Goal: Task Accomplishment & Management: Use online tool/utility

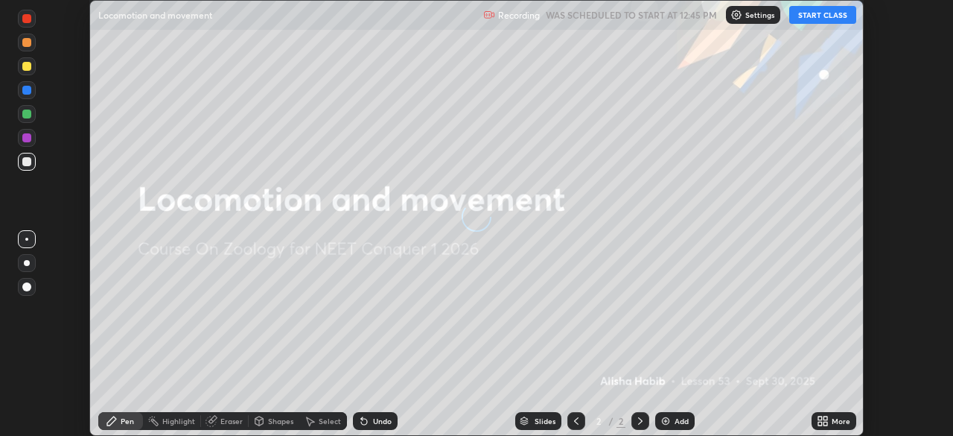
scroll to position [436, 953]
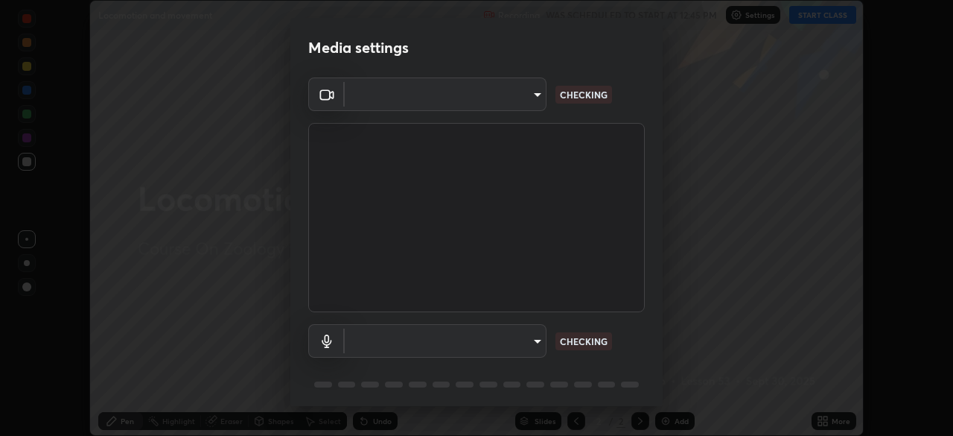
type input "846d0ba8f5080ab81b5b071cdfefeec17a04dc93fe71064fe08a1f5c66129023"
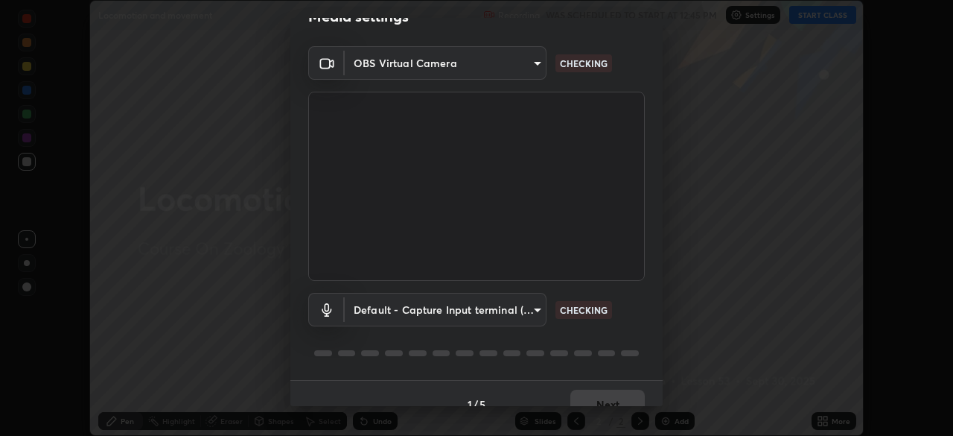
scroll to position [53, 0]
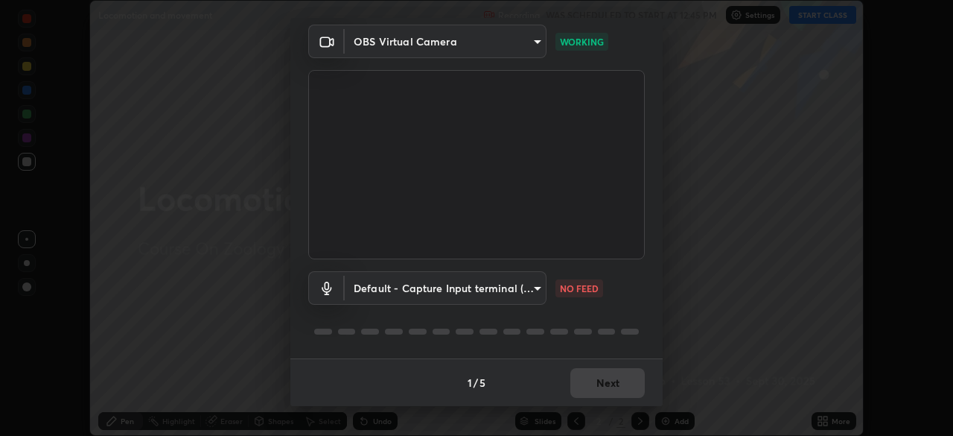
click at [533, 293] on body "Erase all Locomotion and movement Recording WAS SCHEDULED TO START AT 12:45 PM …" at bounding box center [476, 218] width 953 height 436
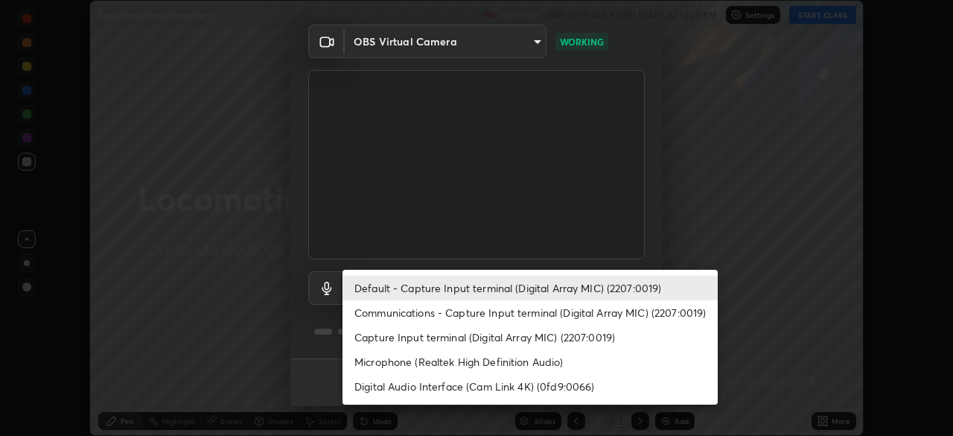
click at [503, 320] on li "Communications - Capture Input terminal (Digital Array MIC) (2207:0019)" at bounding box center [530, 312] width 375 height 25
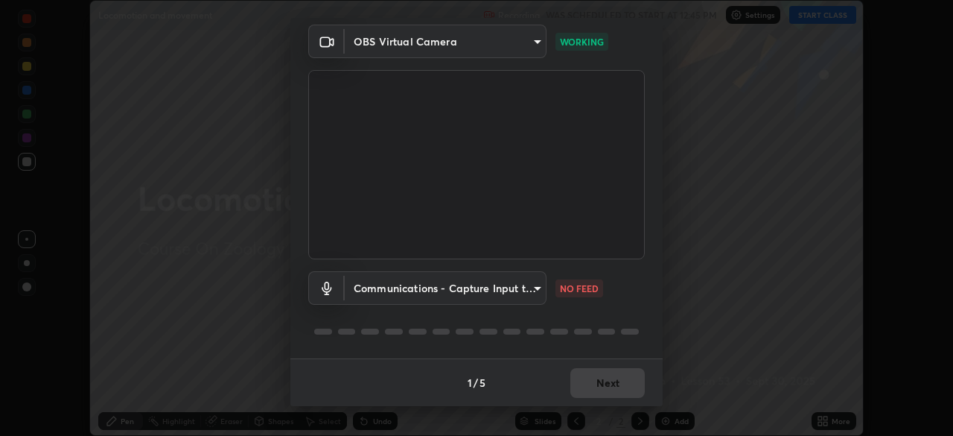
click at [489, 298] on body "Erase all Locomotion and movement Recording WAS SCHEDULED TO START AT 12:45 PM …" at bounding box center [476, 218] width 953 height 436
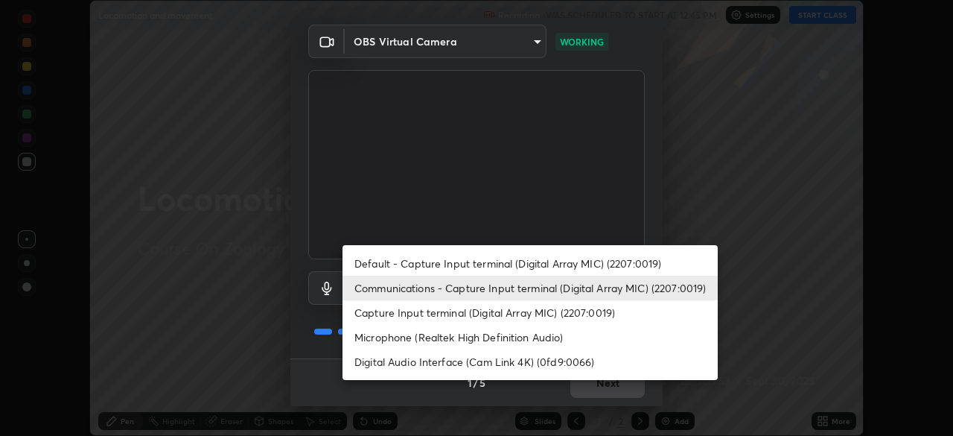
click at [498, 263] on li "Default - Capture Input terminal (Digital Array MIC) (2207:0019)" at bounding box center [530, 263] width 375 height 25
type input "default"
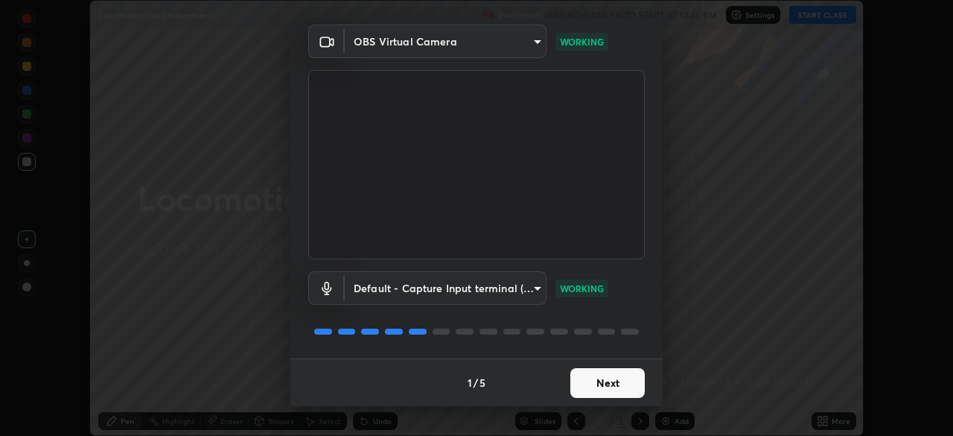
click at [606, 380] on button "Next" at bounding box center [608, 383] width 74 height 30
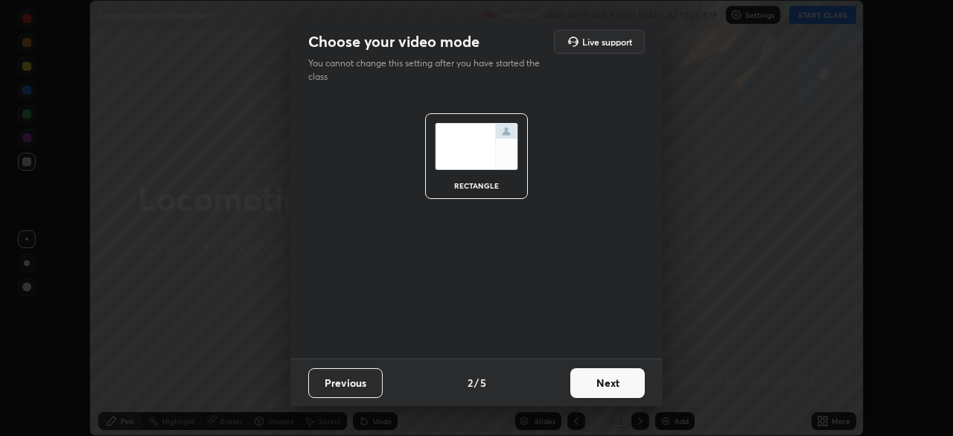
scroll to position [0, 0]
click at [615, 390] on button "Next" at bounding box center [608, 383] width 74 height 30
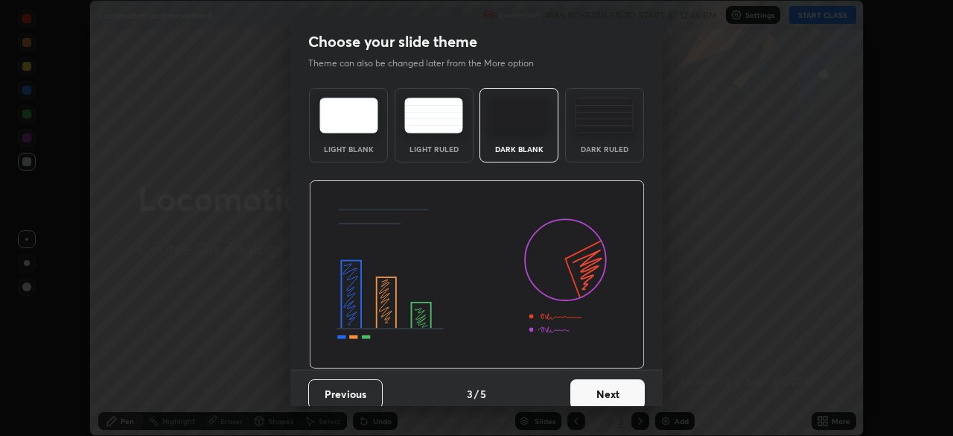
click at [617, 396] on button "Next" at bounding box center [608, 394] width 74 height 30
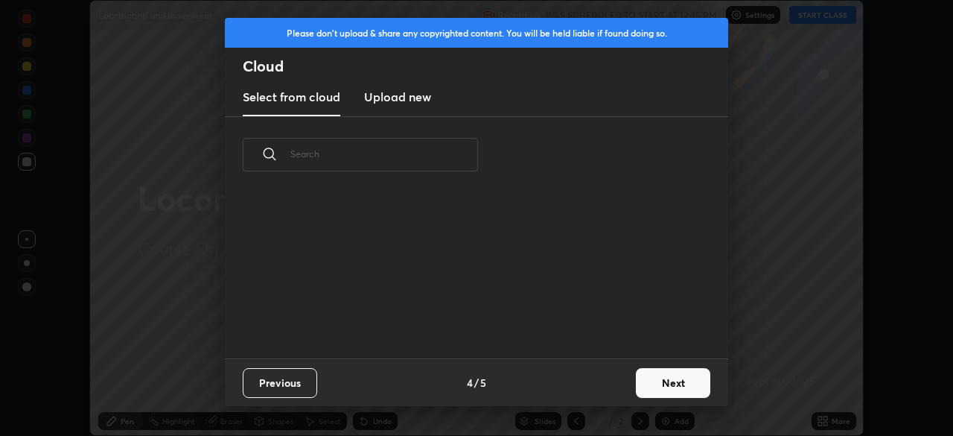
click at [644, 387] on button "Next" at bounding box center [673, 383] width 74 height 30
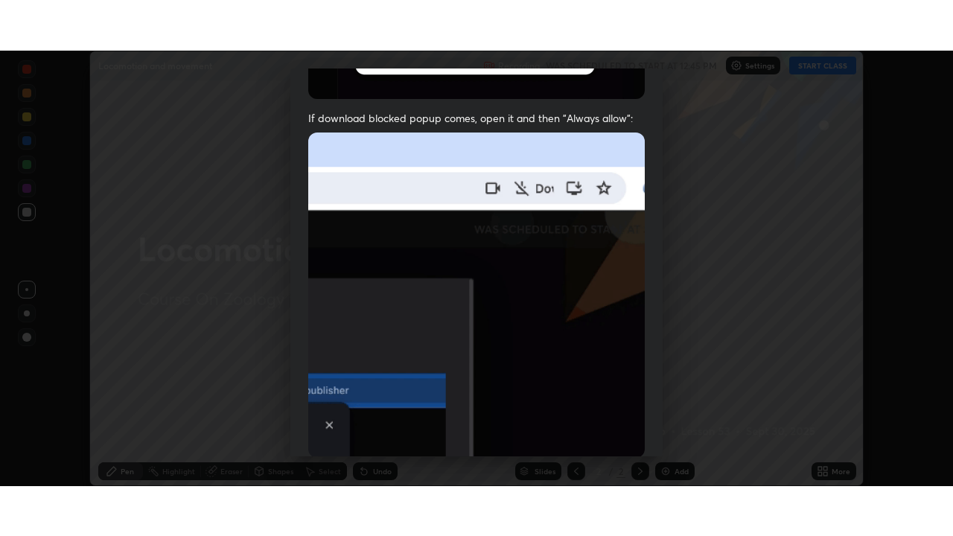
scroll to position [357, 0]
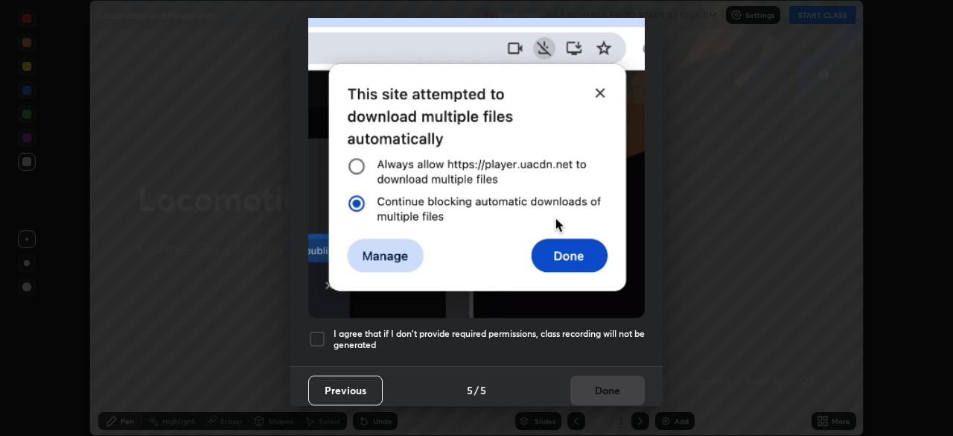
click at [600, 341] on h5 "I agree that if I don't provide required permissions, class recording will not …" at bounding box center [489, 339] width 311 height 23
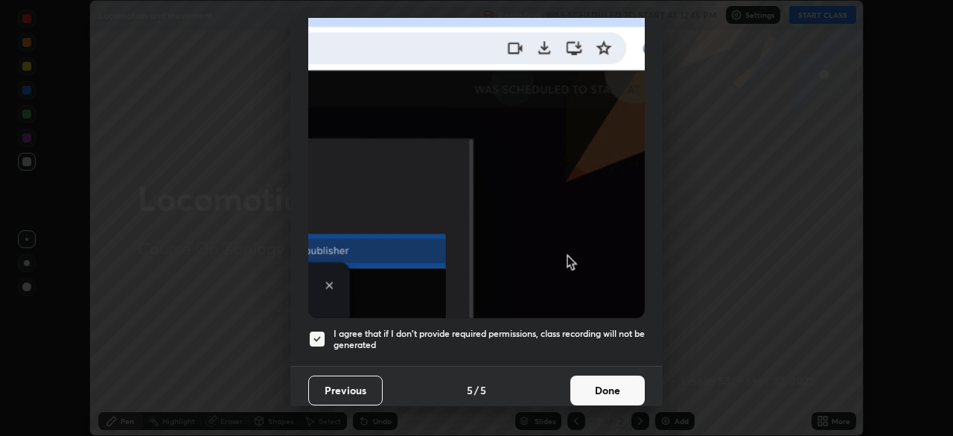
click at [600, 387] on button "Done" at bounding box center [608, 390] width 74 height 30
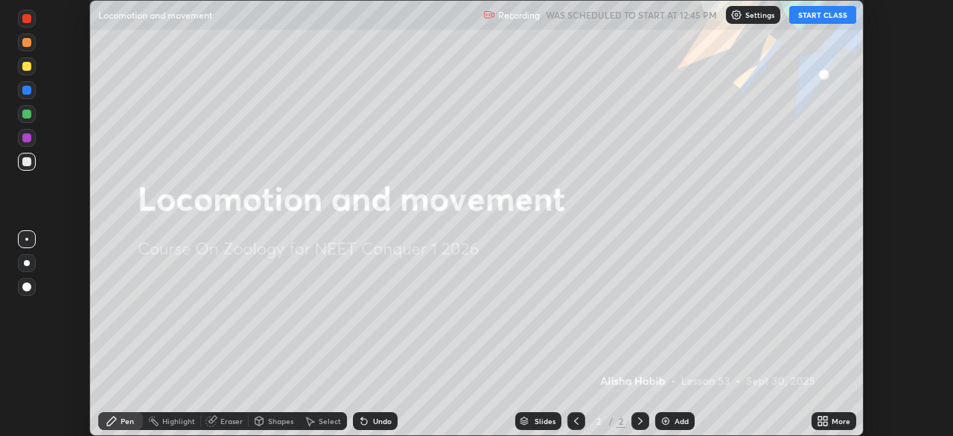
click at [816, 15] on button "START CLASS" at bounding box center [823, 15] width 67 height 18
click at [835, 420] on div "More" at bounding box center [841, 420] width 19 height 7
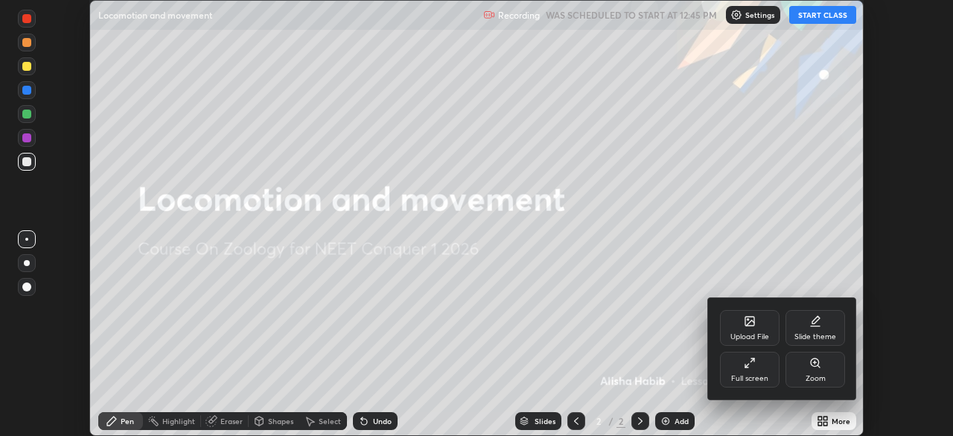
click at [763, 371] on div "Full screen" at bounding box center [750, 370] width 60 height 36
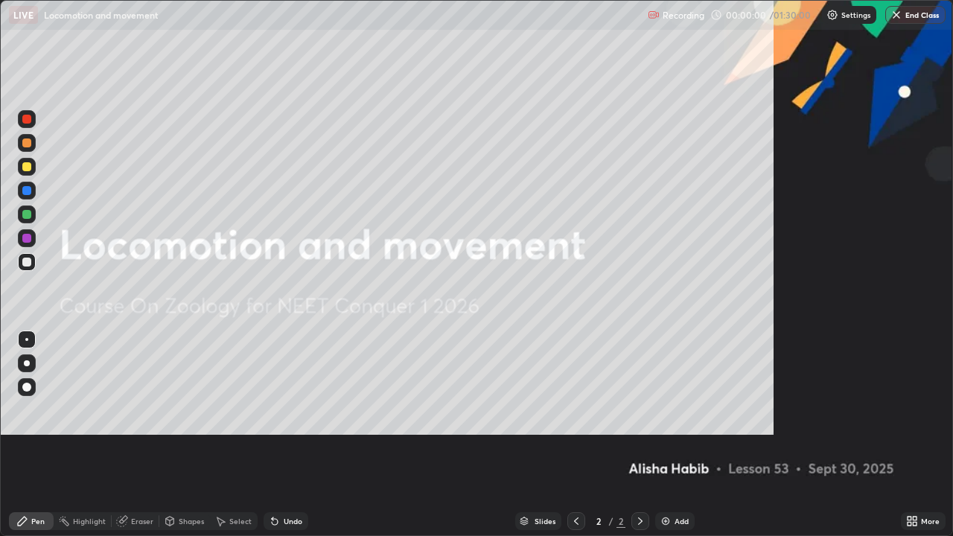
scroll to position [536, 953]
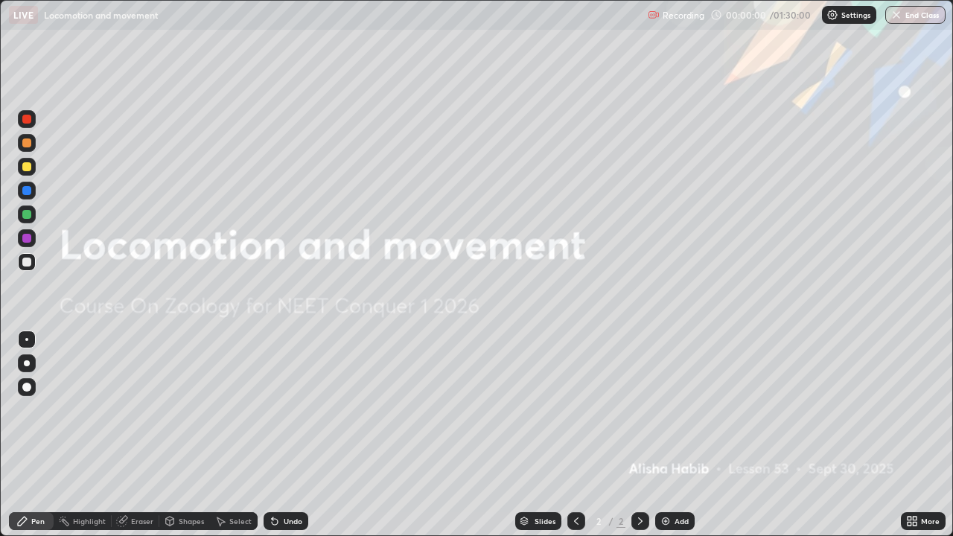
click at [673, 435] on div "Add" at bounding box center [674, 521] width 39 height 18
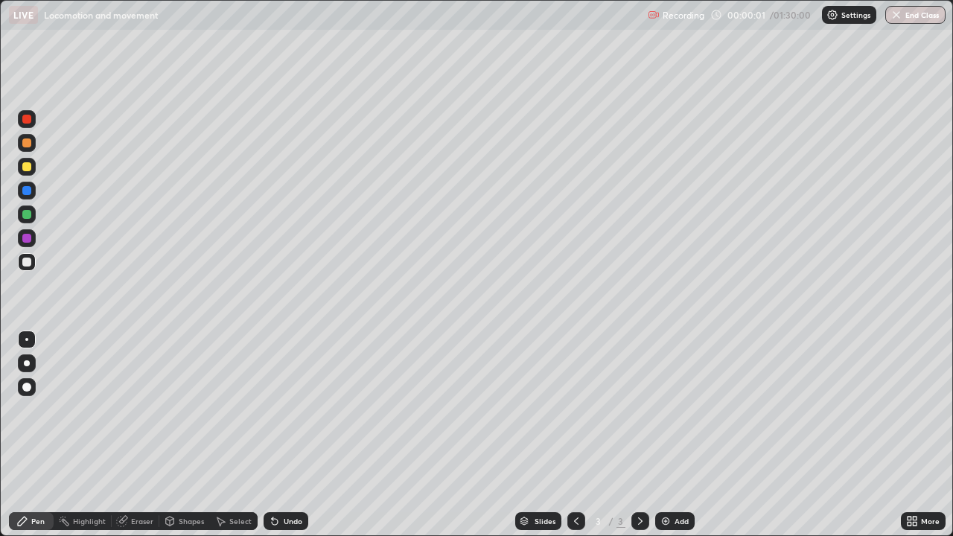
click at [27, 363] on div at bounding box center [27, 364] width 6 height 6
click at [290, 435] on div "Undo" at bounding box center [286, 521] width 45 height 18
click at [289, 435] on div "Undo" at bounding box center [293, 521] width 19 height 7
click at [682, 435] on div "Add" at bounding box center [682, 521] width 14 height 7
click at [285, 435] on div "Undo" at bounding box center [286, 521] width 45 height 18
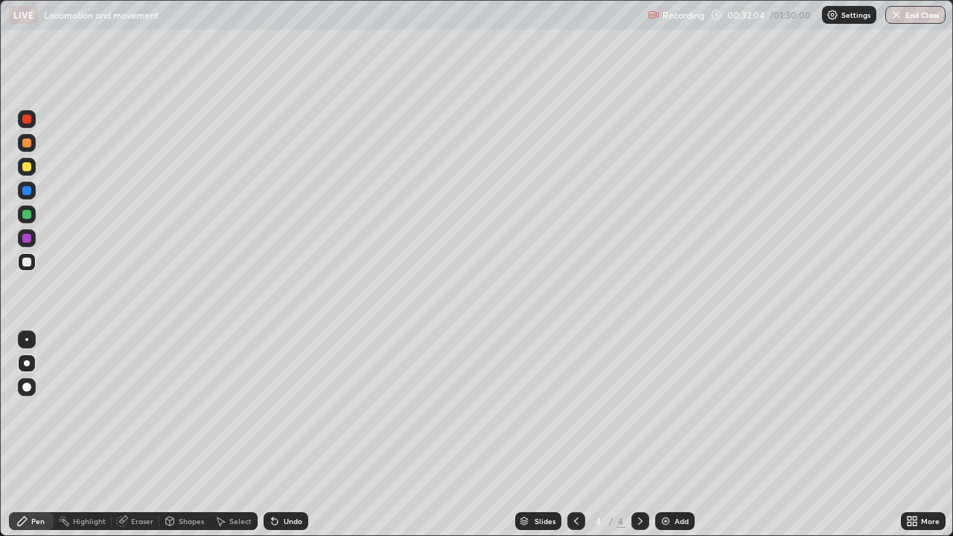
click at [282, 435] on div "Undo" at bounding box center [286, 521] width 45 height 18
click at [293, 435] on div "Undo" at bounding box center [293, 521] width 19 height 7
click at [292, 435] on div "Undo" at bounding box center [293, 521] width 19 height 7
click at [284, 435] on div "Undo" at bounding box center [293, 521] width 19 height 7
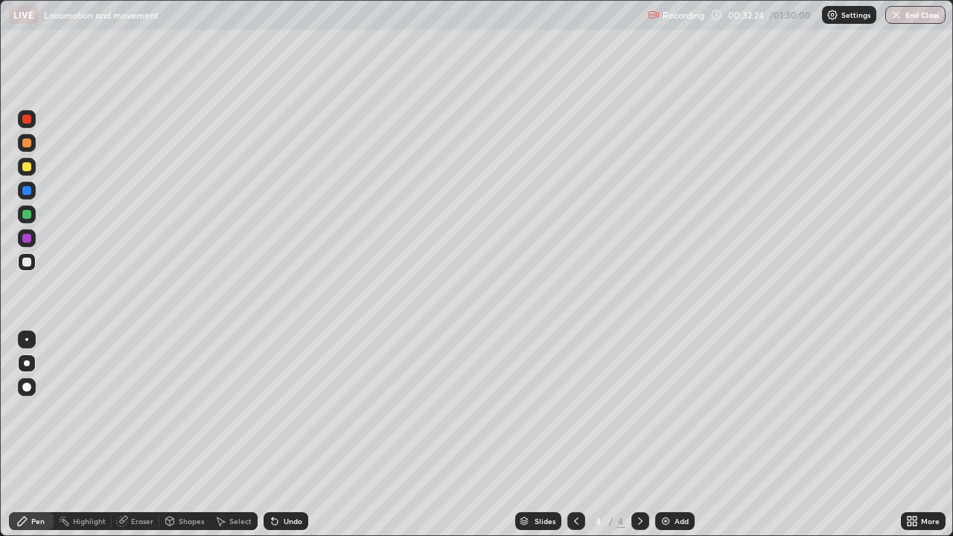
click at [285, 435] on div "Undo" at bounding box center [293, 521] width 19 height 7
click at [286, 435] on div "Undo" at bounding box center [293, 521] width 19 height 7
click at [568, 435] on div at bounding box center [577, 522] width 18 height 30
click at [675, 435] on div "Add" at bounding box center [682, 521] width 14 height 7
click at [30, 244] on div at bounding box center [27, 238] width 18 height 18
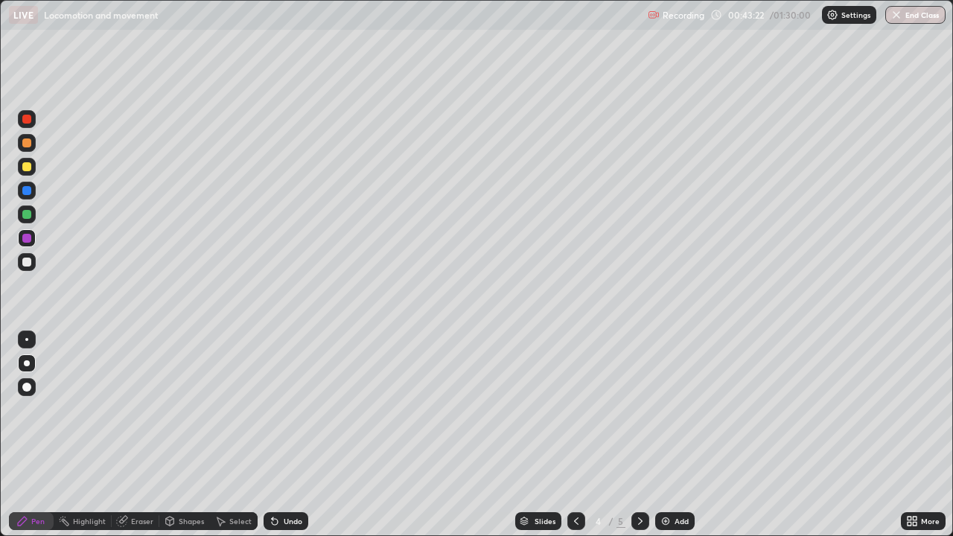
click at [32, 218] on div at bounding box center [27, 215] width 18 height 18
click at [292, 435] on div "Undo" at bounding box center [293, 521] width 19 height 7
click at [31, 267] on div at bounding box center [27, 262] width 18 height 18
click at [291, 435] on div "Undo" at bounding box center [293, 521] width 19 height 7
click at [293, 435] on div "Undo" at bounding box center [293, 521] width 19 height 7
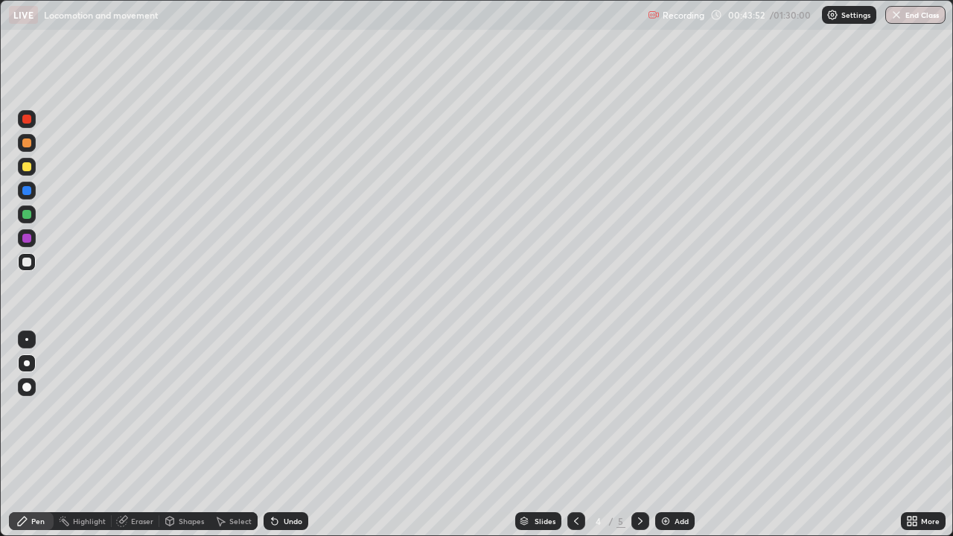
click at [290, 435] on div "Undo" at bounding box center [293, 521] width 19 height 7
click at [581, 435] on div at bounding box center [577, 521] width 18 height 18
click at [576, 435] on icon at bounding box center [577, 521] width 12 height 12
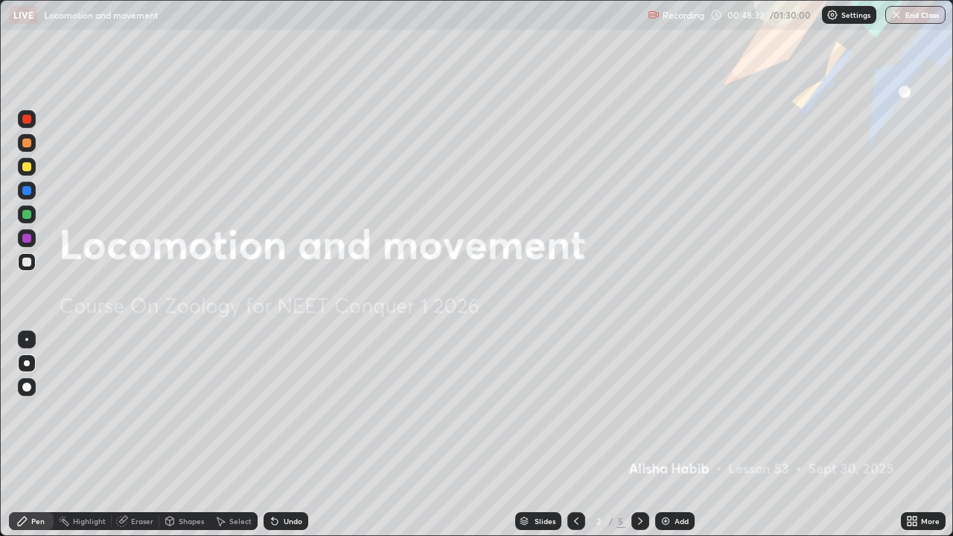
click at [635, 435] on icon at bounding box center [641, 521] width 12 height 12
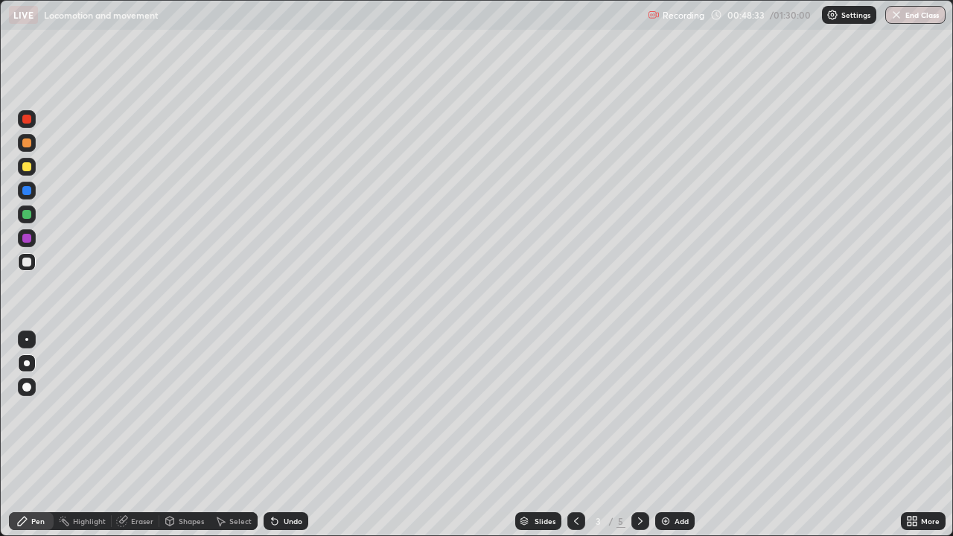
click at [633, 435] on div at bounding box center [641, 521] width 18 height 18
click at [632, 435] on div at bounding box center [641, 521] width 18 height 18
click at [915, 11] on button "End Class" at bounding box center [916, 15] width 60 height 18
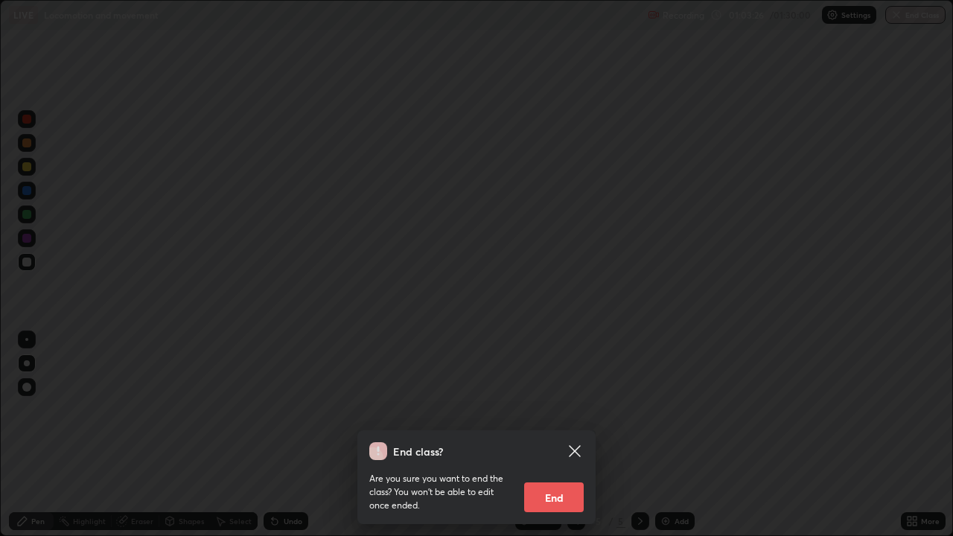
click at [553, 435] on button "End" at bounding box center [554, 498] width 60 height 30
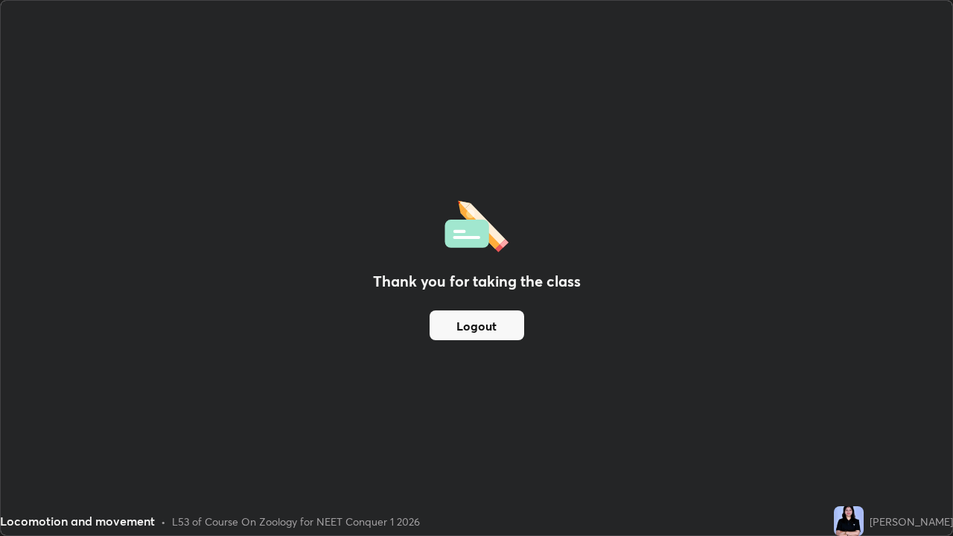
click at [496, 329] on button "Logout" at bounding box center [477, 326] width 95 height 30
